Goal: Transaction & Acquisition: Purchase product/service

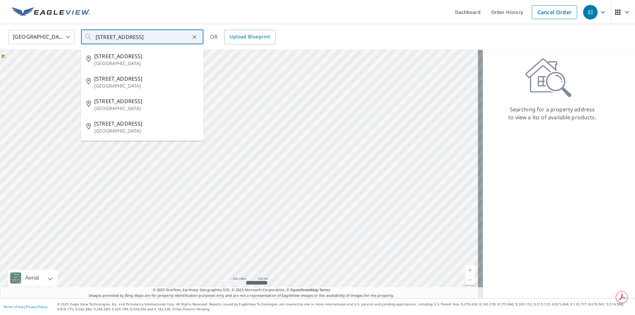
type input "[STREET_ADDRESS]"
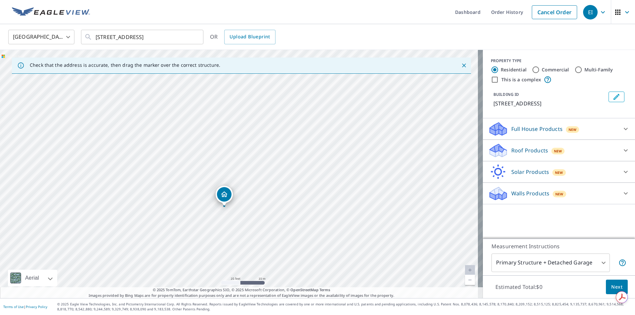
click at [623, 151] on icon at bounding box center [625, 150] width 4 height 2
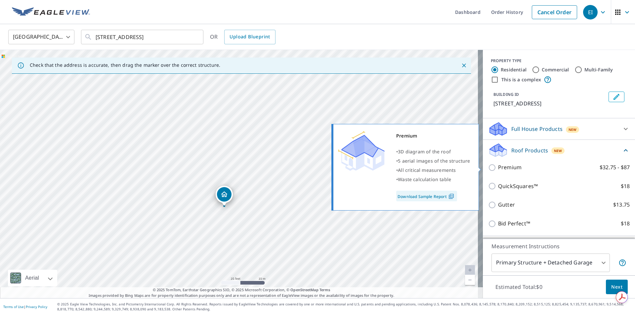
click at [488, 167] on input "Premium $32.75 - $87" at bounding box center [493, 168] width 10 height 8
checkbox input "true"
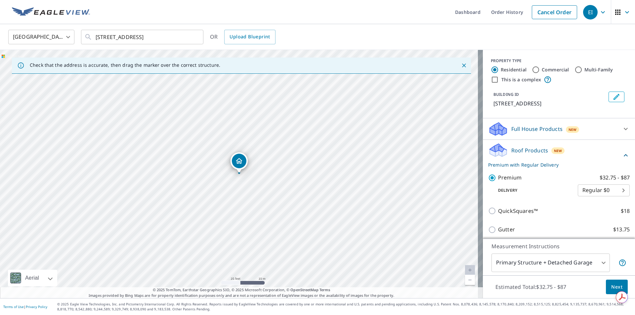
click at [611, 192] on body "EI EI Dashboard Order History Cancel Order EI United States US ​ [STREET_ADDRES…" at bounding box center [317, 157] width 635 height 315
click at [600, 189] on li "Regular $0" at bounding box center [594, 190] width 52 height 12
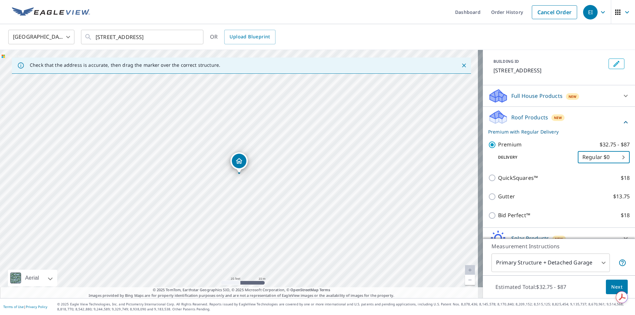
click at [606, 287] on button "Next" at bounding box center [617, 287] width 22 height 15
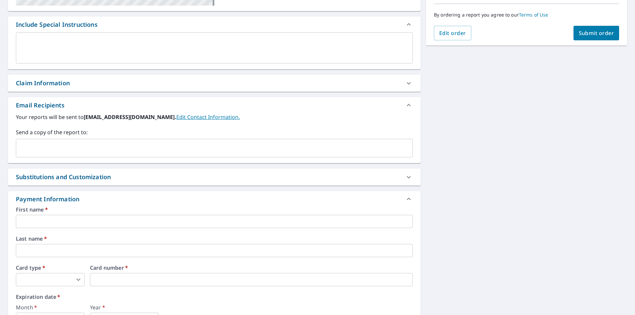
scroll to position [247, 0]
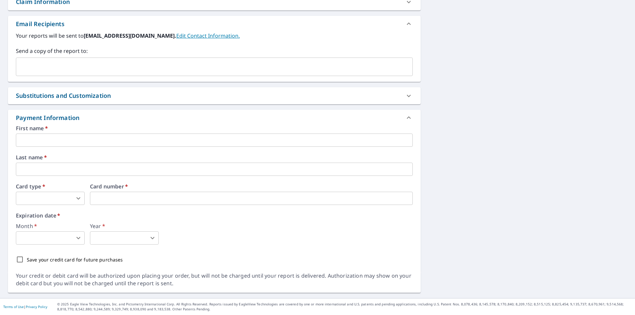
click at [44, 142] on input "text" at bounding box center [214, 140] width 397 height 13
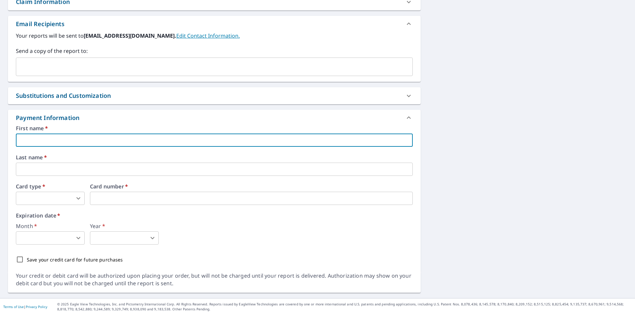
type input "[PERSON_NAME]"
type input "[EMAIL_ADDRESS][DOMAIN_NAME]"
type input "ITURRI"
click at [59, 197] on body "EI EI Dashboard Order History Cancel Order EI Dashboard / Finalize Order Finali…" at bounding box center [317, 157] width 635 height 315
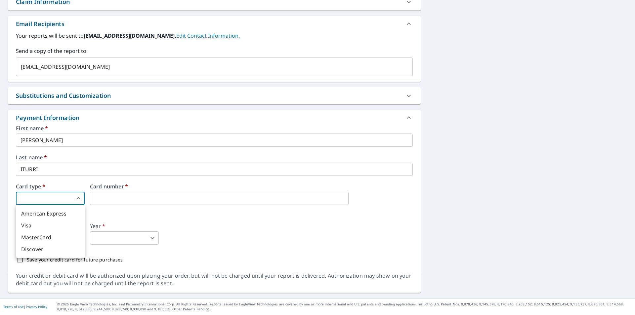
click at [33, 223] on li "Visa" at bounding box center [50, 225] width 69 height 12
type input "2"
click at [60, 239] on body "EI EI Dashboard Order History Cancel Order EI Dashboard / Finalize Order Finali…" at bounding box center [317, 157] width 635 height 315
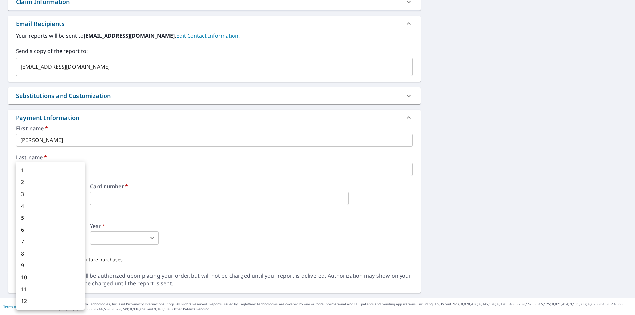
click at [46, 238] on li "7" at bounding box center [50, 242] width 69 height 12
type input "7"
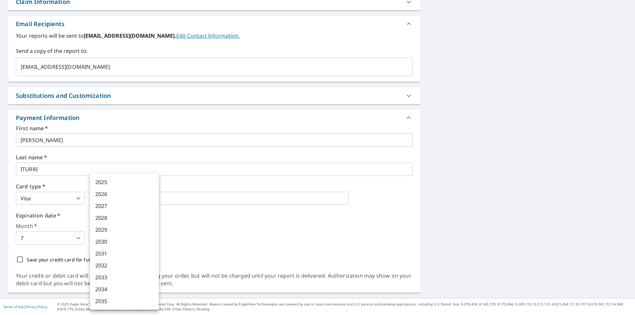
click at [97, 238] on body "EI EI Dashboard Order History Cancel Order EI Dashboard / Finalize Order Finali…" at bounding box center [317, 157] width 635 height 315
click at [103, 218] on li "2028" at bounding box center [124, 218] width 69 height 12
type input "2028"
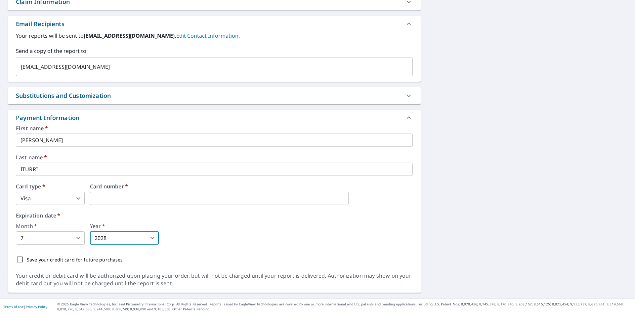
click at [21, 258] on input "Save your credit card for future purchases" at bounding box center [20, 260] width 14 height 14
checkbox input "true"
click at [77, 200] on body "EI EI Dashboard Order History Cancel Order EI Dashboard / Finalize Order Finali…" at bounding box center [317, 157] width 635 height 315
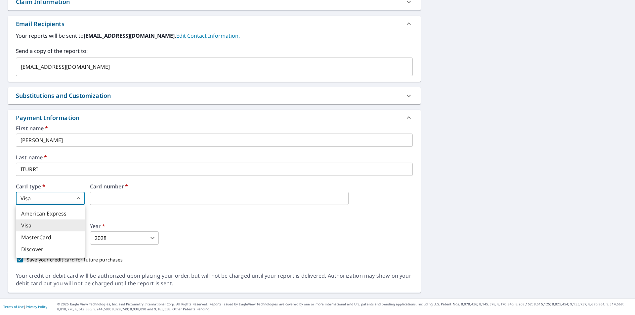
click at [55, 213] on li "American Express" at bounding box center [50, 214] width 69 height 12
type input "1"
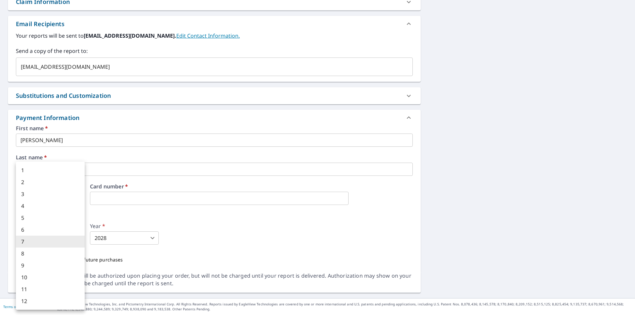
drag, startPoint x: 34, startPoint y: 241, endPoint x: 13, endPoint y: 238, distance: 20.7
click at [13, 238] on body "EI EI Dashboard Order History Cancel Order EI Dashboard / Finalize Order Finali…" at bounding box center [317, 157] width 635 height 315
click at [21, 205] on li "4" at bounding box center [50, 206] width 69 height 12
type input "4"
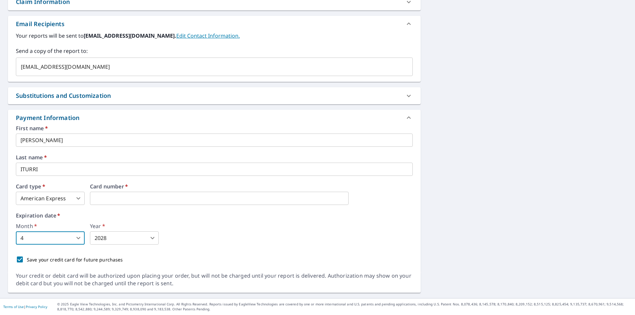
click at [115, 238] on body "EI EI Dashboard Order History Cancel Order EI Dashboard / Finalize Order Finali…" at bounding box center [317, 157] width 635 height 315
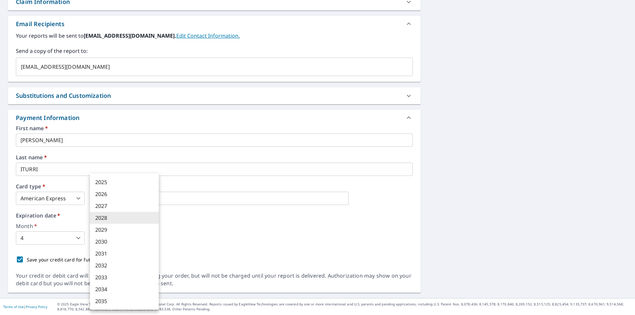
click at [105, 206] on li "2027" at bounding box center [124, 206] width 69 height 12
type input "2027"
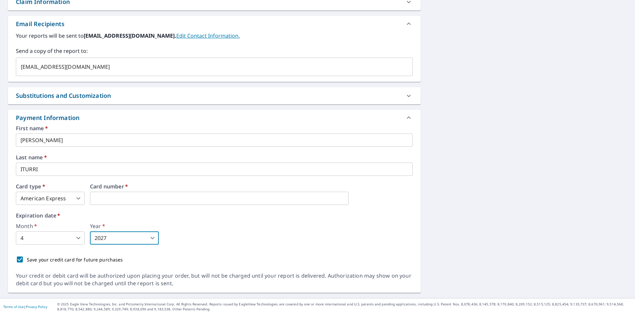
click at [451, 244] on div "[STREET_ADDRESS] Aerial Road A standard road map Aerial A detailed look from ab…" at bounding box center [317, 57] width 635 height 484
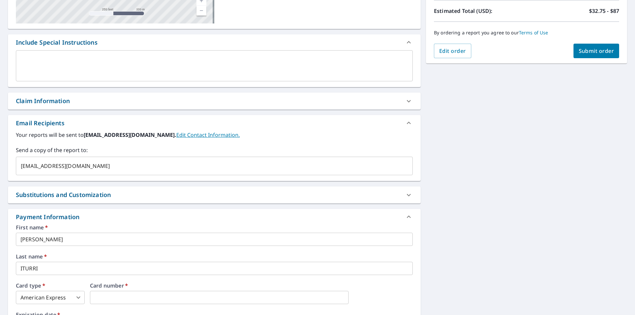
scroll to position [15, 0]
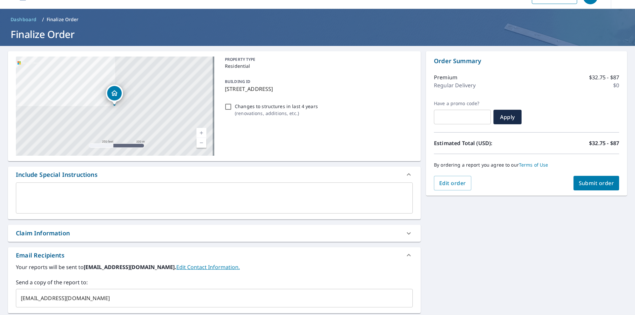
click at [579, 186] on span "Submit order" at bounding box center [595, 182] width 35 height 7
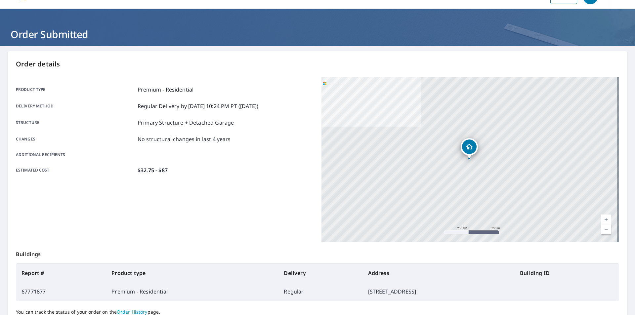
click at [255, 167] on div "Estimated cost $32.75 - $87" at bounding box center [165, 170] width 298 height 8
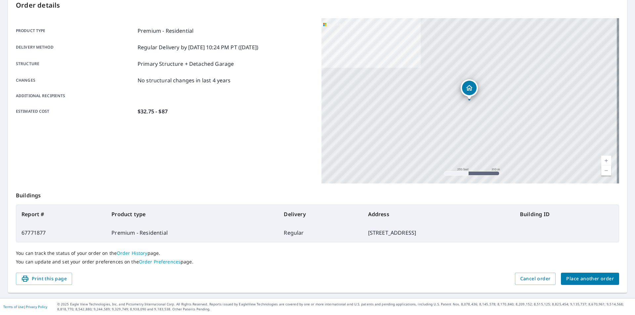
click at [132, 253] on link "Order History" at bounding box center [132, 253] width 31 height 6
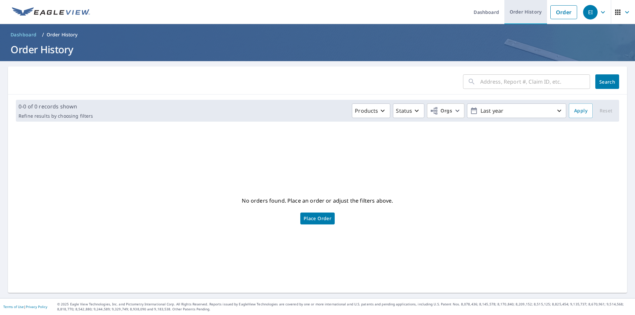
click at [512, 15] on link "Order History" at bounding box center [525, 12] width 43 height 24
click at [585, 11] on div "EI" at bounding box center [590, 12] width 15 height 15
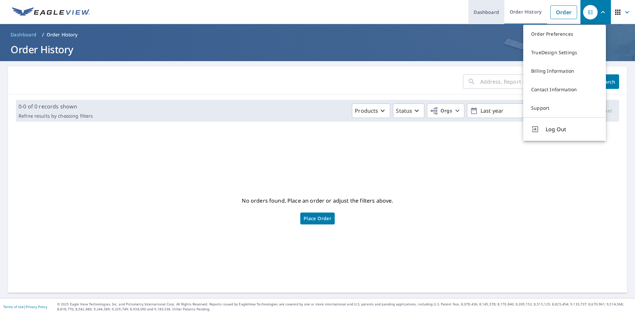
click at [482, 12] on link "Dashboard" at bounding box center [486, 12] width 36 height 24
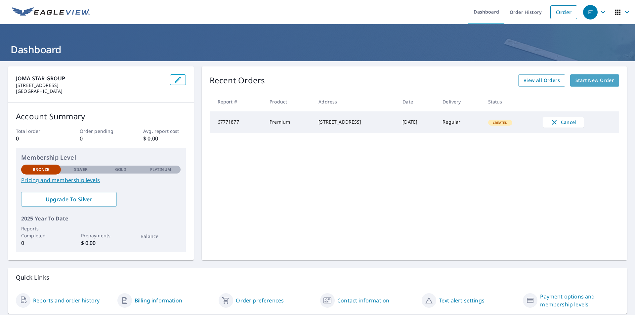
click at [585, 83] on span "Start New Order" at bounding box center [594, 80] width 38 height 8
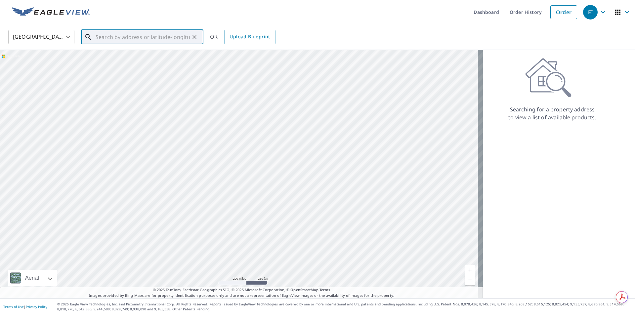
click at [115, 36] on input "text" at bounding box center [143, 37] width 94 height 19
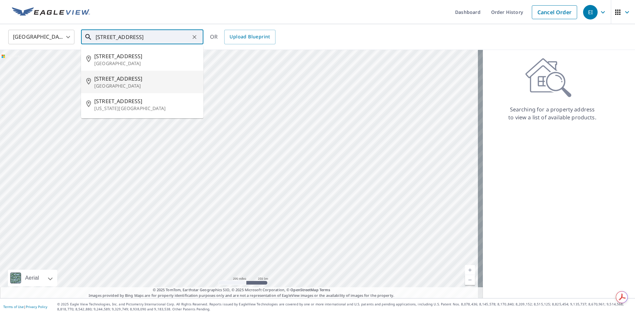
click at [126, 83] on p "[GEOGRAPHIC_DATA]" at bounding box center [146, 86] width 104 height 7
type input "[STREET_ADDRESS]"
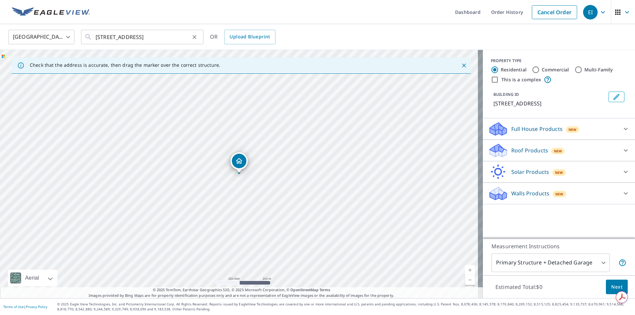
drag, startPoint x: 95, startPoint y: 36, endPoint x: 107, endPoint y: 46, distance: 15.5
click at [107, 44] on div "[STREET_ADDRESS] ​" at bounding box center [142, 37] width 122 height 15
click at [608, 149] on div "Roof Products New" at bounding box center [553, 151] width 130 height 16
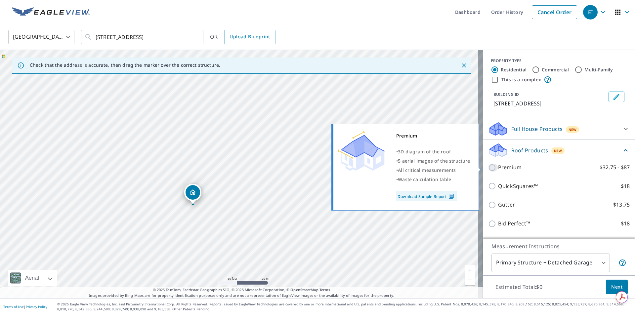
click at [489, 166] on input "Premium $32.75 - $87" at bounding box center [493, 168] width 10 height 8
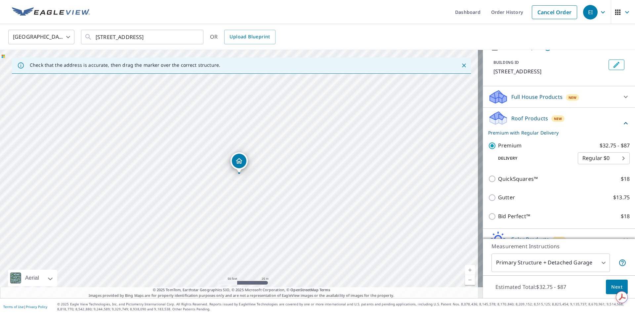
scroll to position [65, 0]
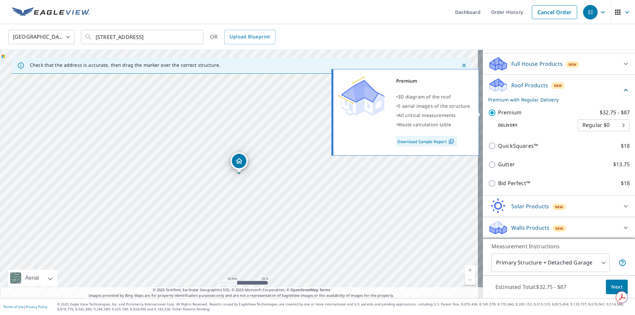
click at [488, 115] on input "Premium $32.75 - $87" at bounding box center [493, 113] width 10 height 8
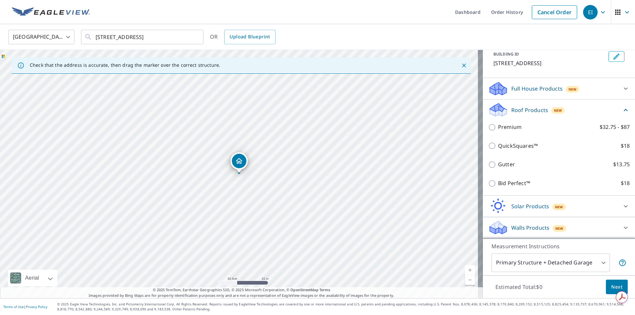
scroll to position [40, 0]
click at [604, 90] on div "Full House Products New" at bounding box center [553, 89] width 130 height 16
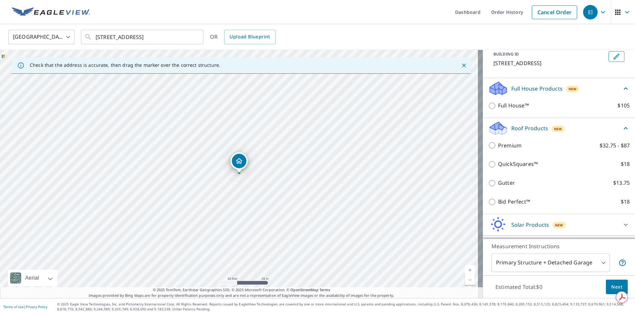
click at [608, 89] on div "Full House Products New" at bounding box center [555, 89] width 134 height 16
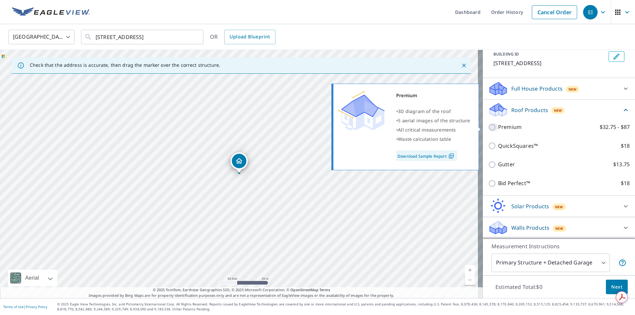
click at [488, 129] on input "Premium $32.75 - $87" at bounding box center [493, 127] width 10 height 8
checkbox input "true"
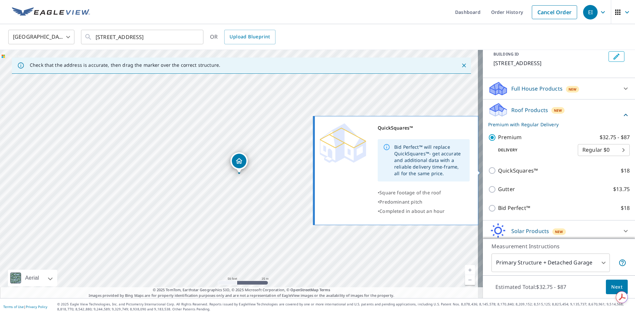
scroll to position [65, 0]
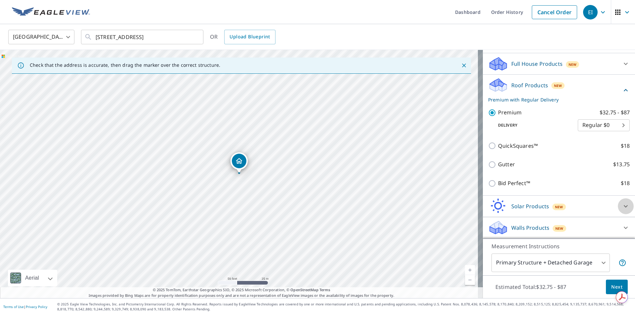
click at [621, 209] on icon at bounding box center [625, 206] width 8 height 8
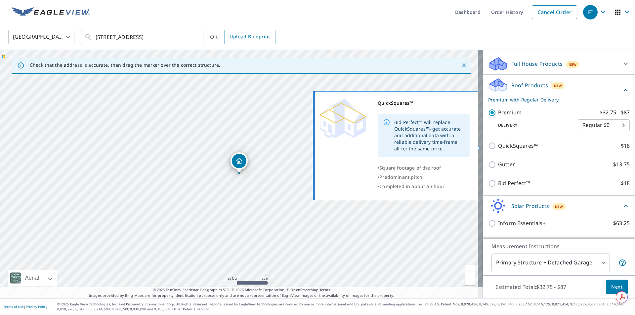
scroll to position [131, 0]
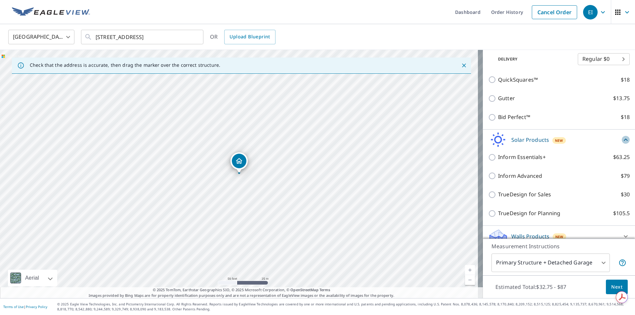
click at [621, 139] on icon at bounding box center [625, 140] width 8 height 8
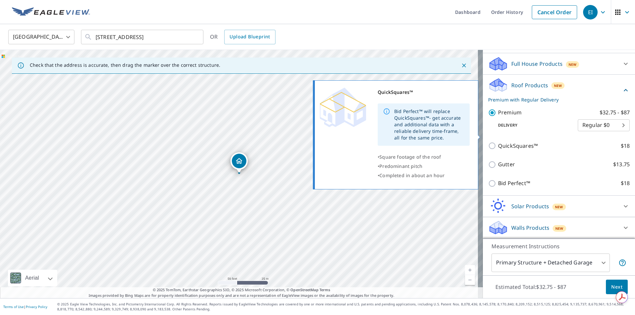
scroll to position [65, 0]
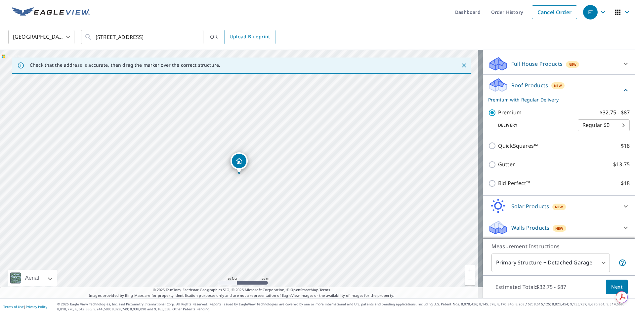
click at [617, 227] on div at bounding box center [625, 228] width 16 height 16
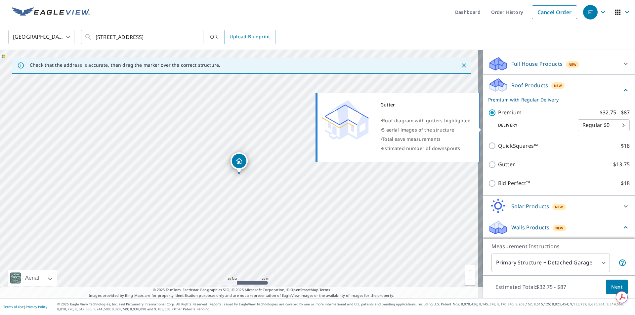
scroll to position [102, 0]
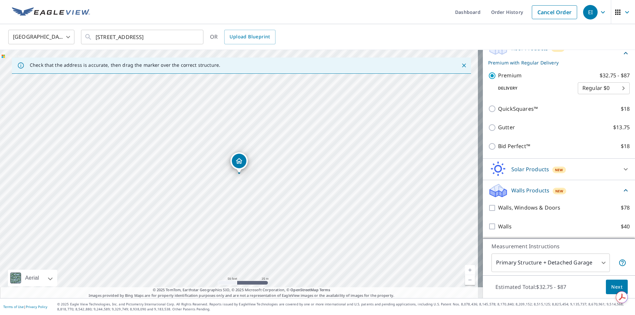
click at [621, 191] on icon at bounding box center [625, 190] width 8 height 8
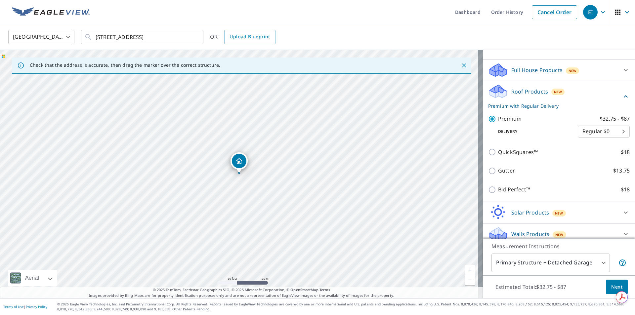
scroll to position [65, 0]
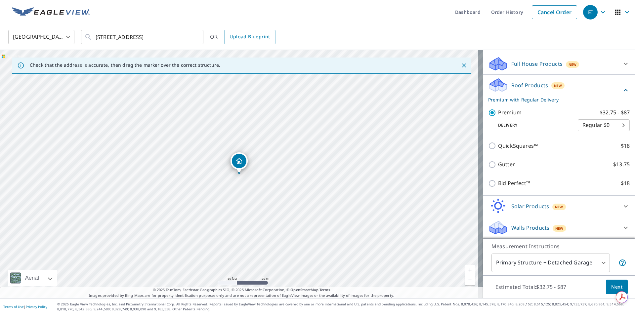
click at [611, 288] on span "Next" at bounding box center [616, 287] width 11 height 8
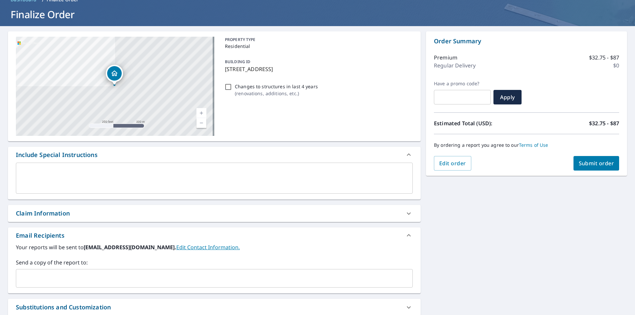
scroll to position [101, 0]
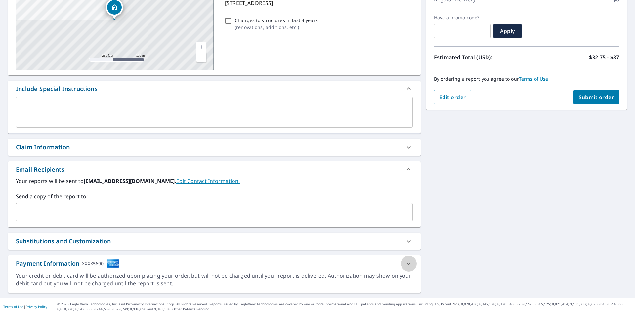
click at [405, 265] on icon at bounding box center [409, 264] width 8 height 8
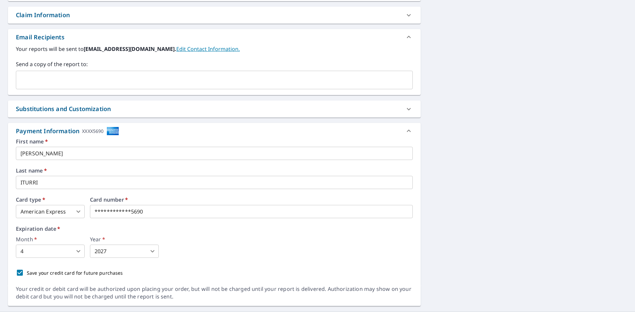
scroll to position [247, 0]
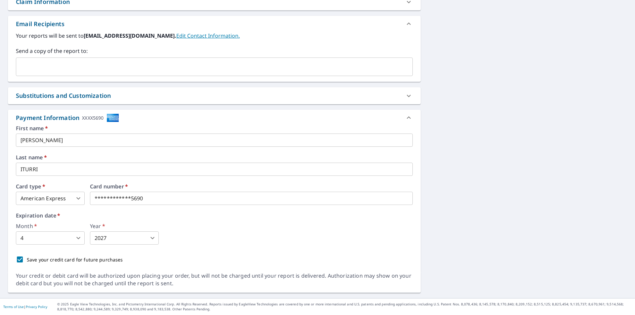
click at [405, 119] on icon at bounding box center [409, 118] width 8 height 8
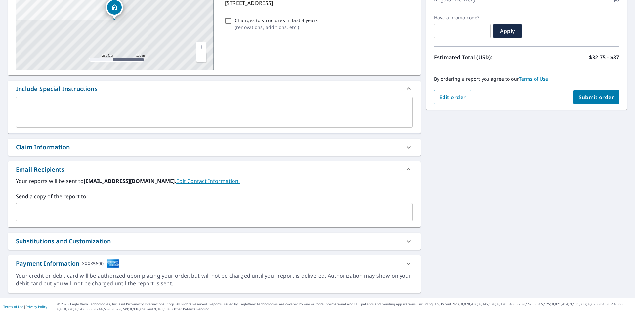
scroll to position [2, 0]
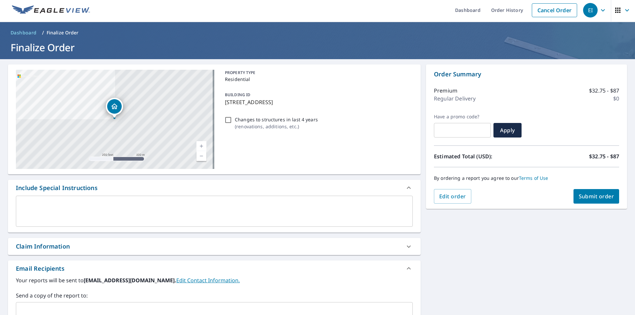
click at [589, 196] on span "Submit order" at bounding box center [595, 196] width 35 height 7
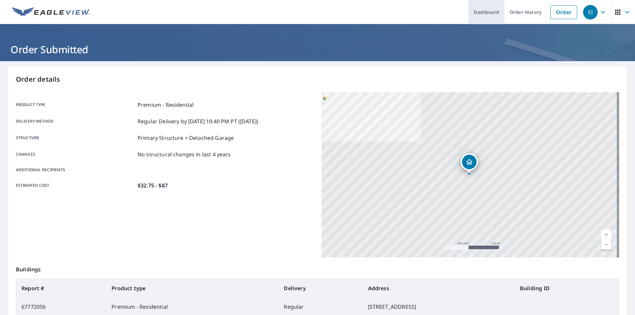
click at [470, 10] on link "Dashboard" at bounding box center [486, 12] width 36 height 24
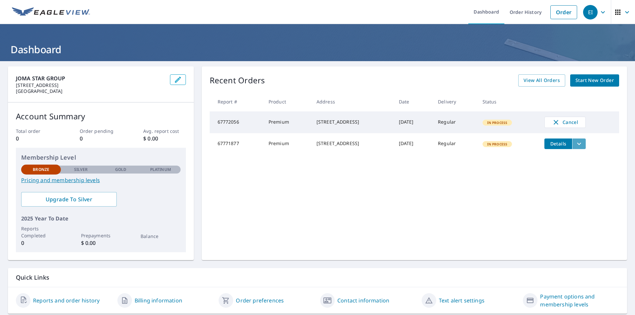
click at [580, 148] on icon "filesDropdownBtn-67771877" at bounding box center [579, 144] width 8 height 8
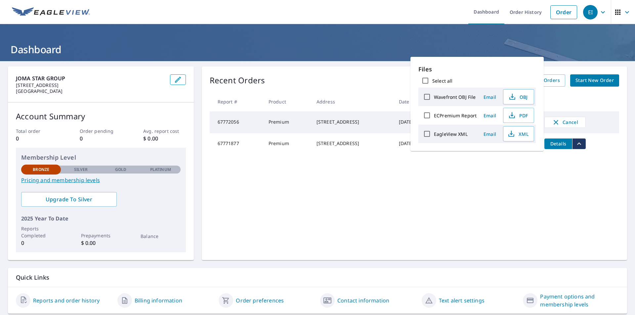
click at [580, 148] on icon "filesDropdownBtn-67771877" at bounding box center [579, 144] width 8 height 8
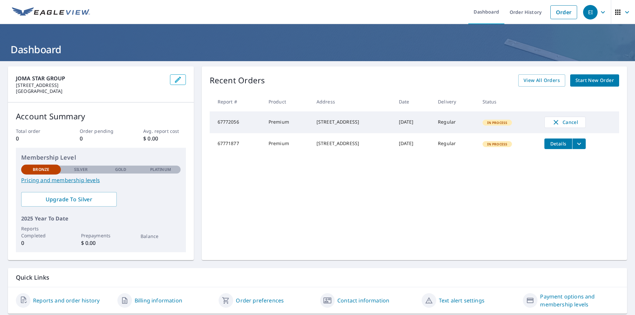
click at [503, 123] on span "In Process" at bounding box center [497, 122] width 28 height 5
click at [502, 147] on div "In Process" at bounding box center [497, 144] width 30 height 6
click at [455, 179] on div "Recent Orders View All Orders Start New Order Report # Product Address Date Del…" at bounding box center [414, 163] width 425 height 194
